Goal: Navigation & Orientation: Find specific page/section

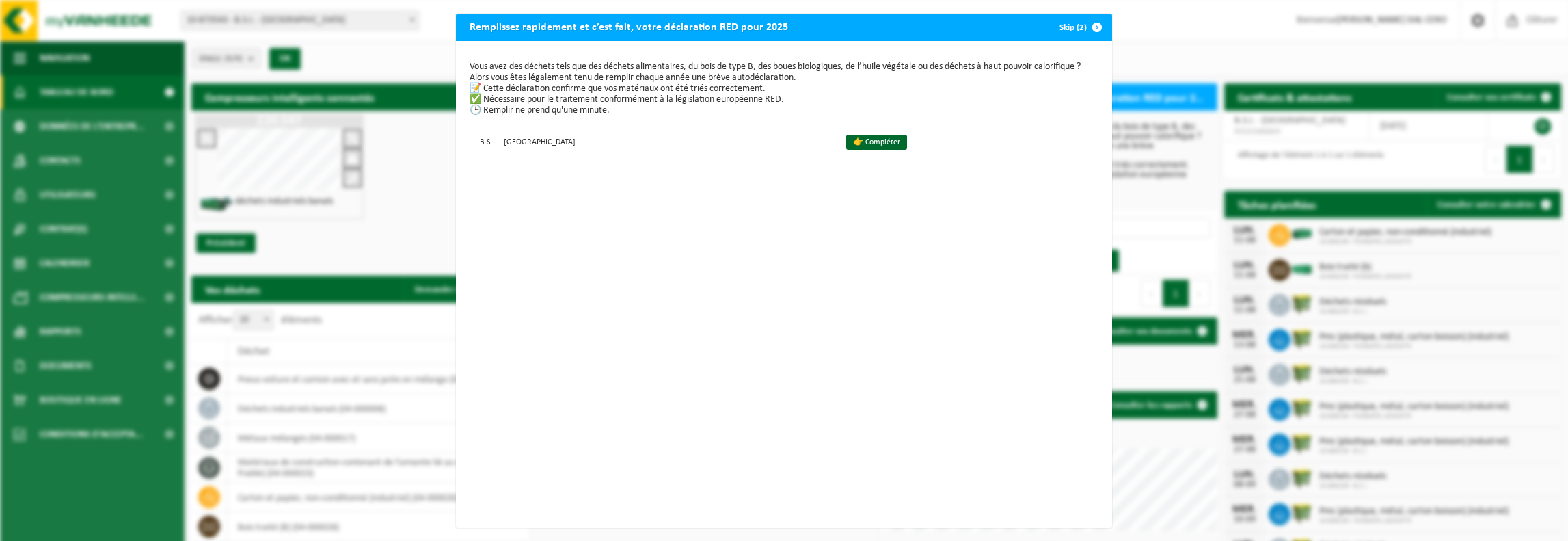
click at [1097, 24] on span "button" at bounding box center [1097, 27] width 28 height 28
click at [1076, 26] on button "Skip (2)" at bounding box center [1079, 27] width 62 height 28
click at [1092, 25] on span "button" at bounding box center [1097, 27] width 28 height 28
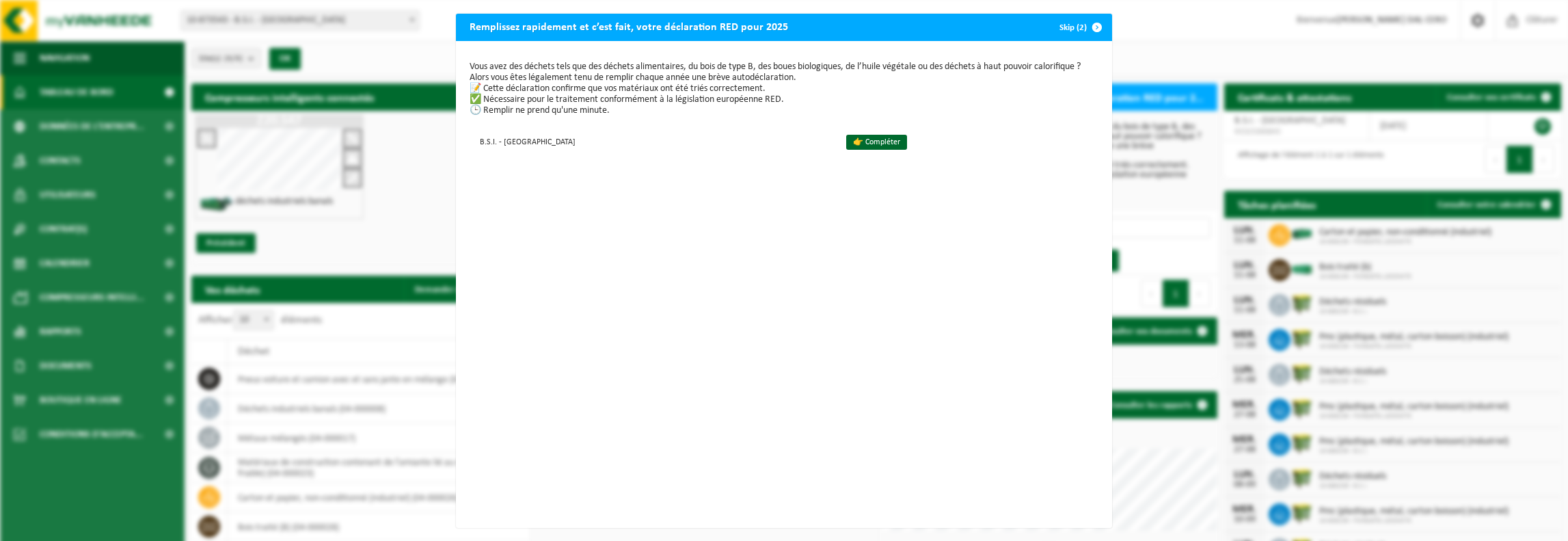
click at [1076, 27] on button "Skip (2)" at bounding box center [1079, 27] width 62 height 28
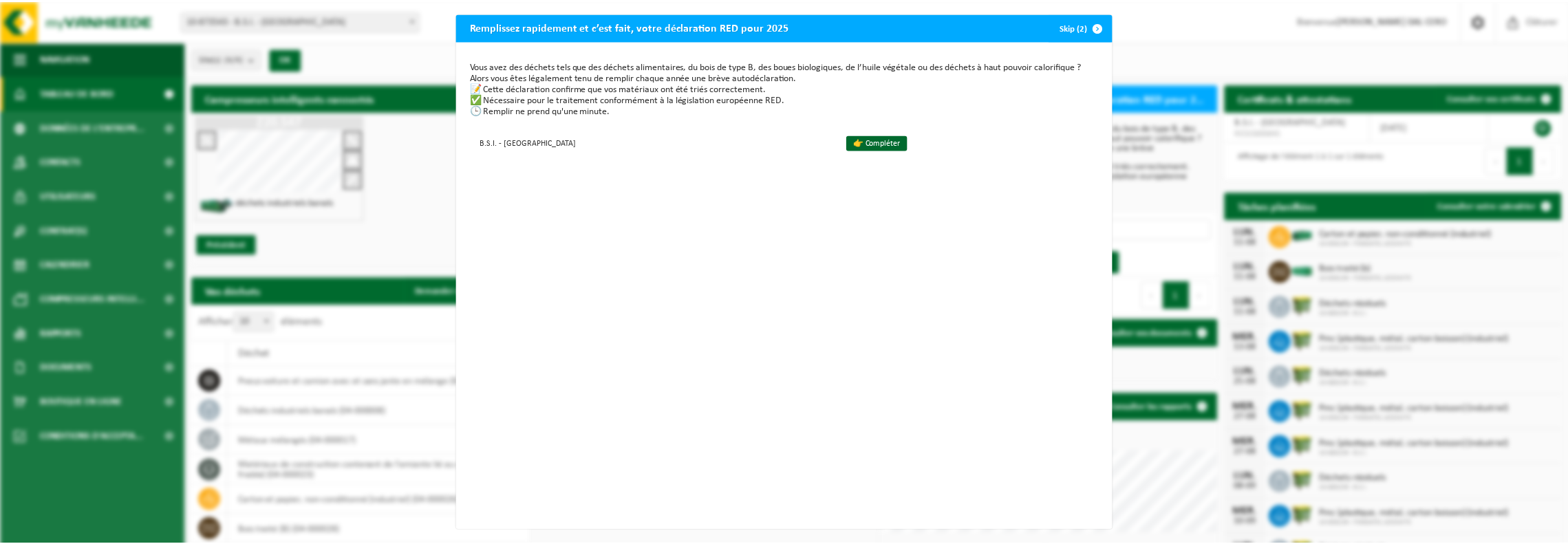
scroll to position [11, 0]
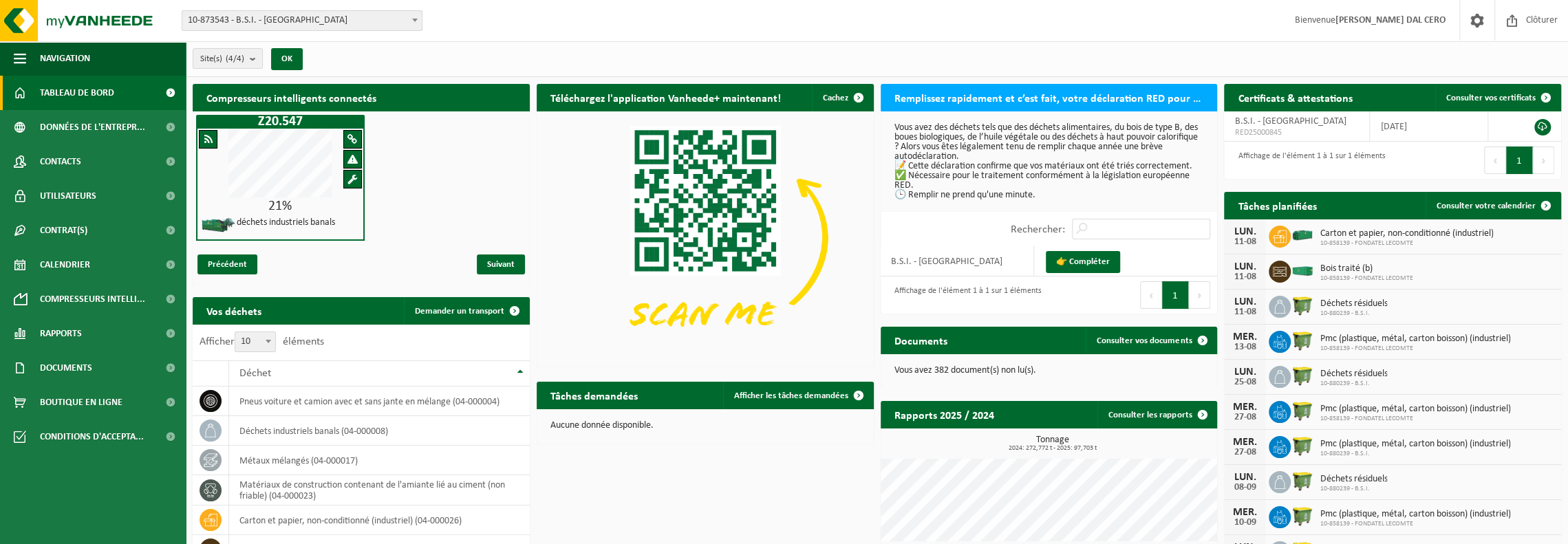
click at [571, 36] on div "Site: 10-873543 - B.S.I. - SENEFFE 10-880239 - B.S.I. - SENEFFE 10-858139 - FON…" at bounding box center [784, 21] width 1568 height 42
click at [65, 87] on span "Tableau de bord" at bounding box center [77, 93] width 75 height 34
